Goal: Use online tool/utility

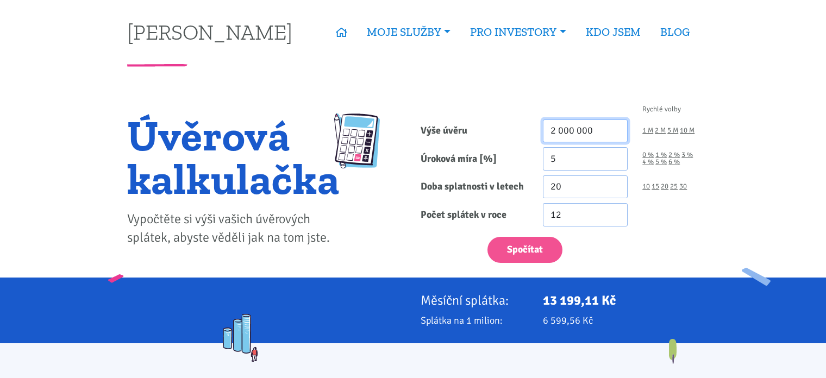
drag, startPoint x: 599, startPoint y: 137, endPoint x: 487, endPoint y: 130, distance: 112.2
click at [487, 130] on div "Výše úvěru 2 000 000 1 M 2 M 5 M 10 M" at bounding box center [560, 131] width 294 height 23
type input "1 600 000"
click at [685, 185] on link "30" at bounding box center [683, 186] width 8 height 7
type input "30"
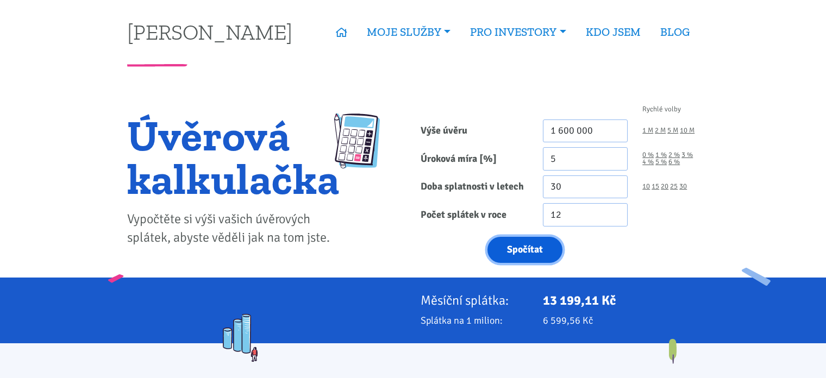
click at [527, 249] on button "Spočítat" at bounding box center [525, 250] width 75 height 27
type input "1600000"
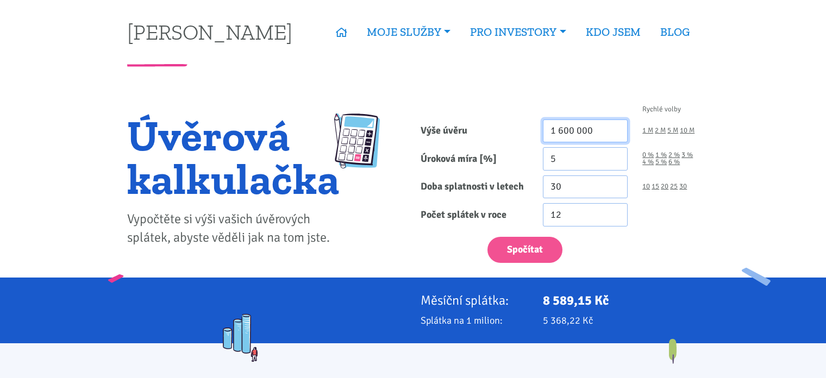
click at [558, 128] on input "1 600 000" at bounding box center [585, 131] width 85 height 23
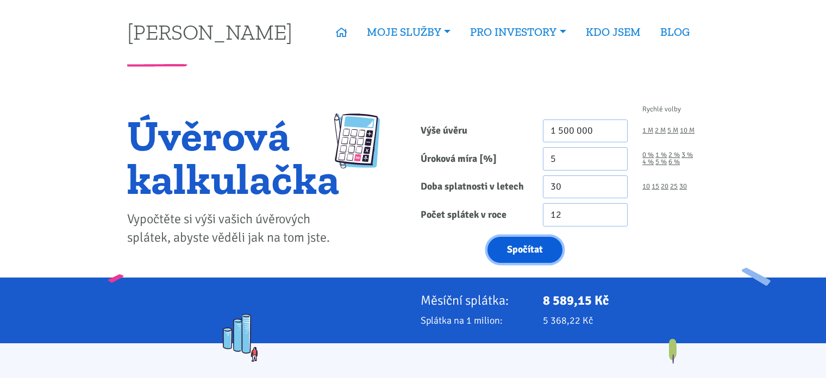
click at [526, 245] on button "Spočítat" at bounding box center [525, 250] width 75 height 27
type input "1500000"
